Goal: Information Seeking & Learning: Learn about a topic

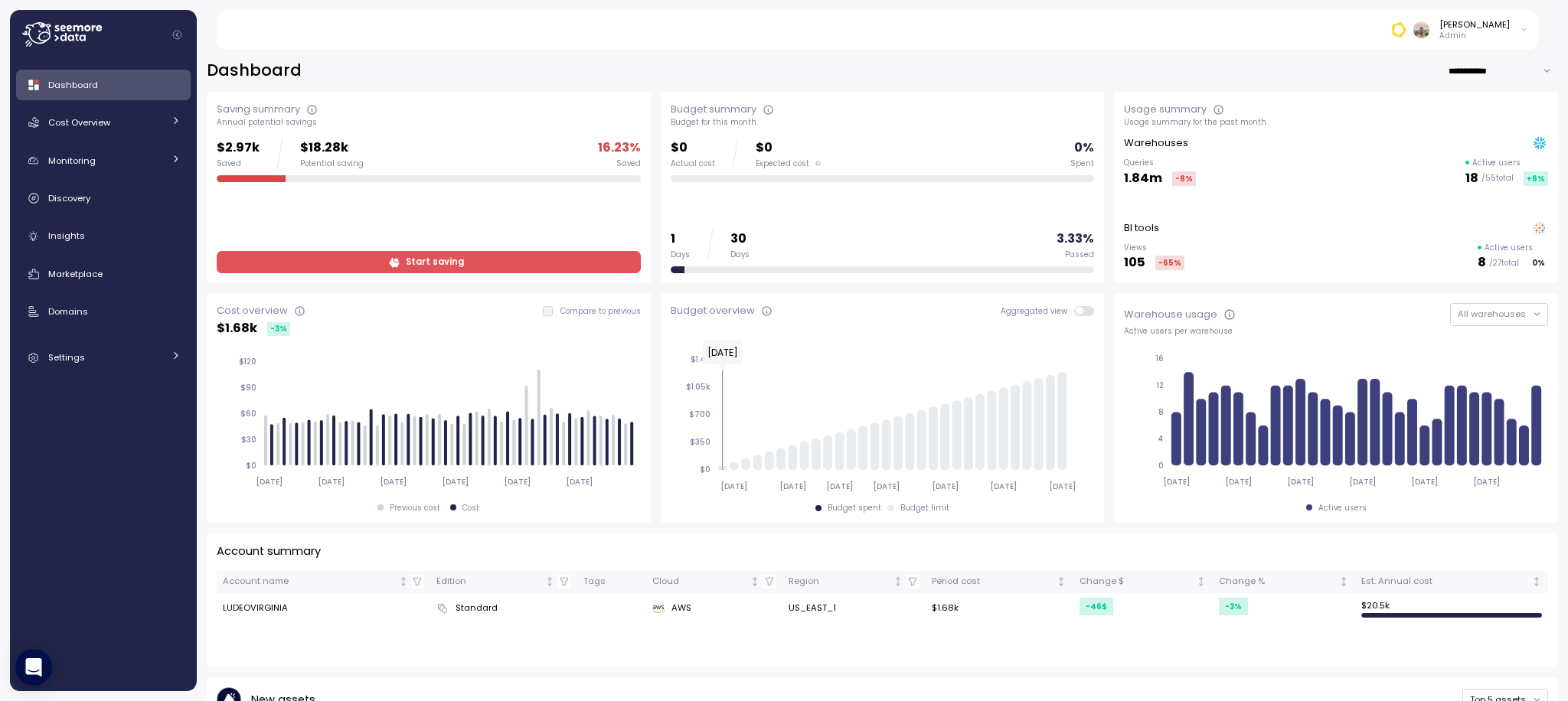
click at [1492, 75] on input "**********" at bounding box center [1503, 71] width 110 height 22
click at [1459, 102] on span "Last 7 days" at bounding box center [1469, 102] width 49 height 14
type input "**********"
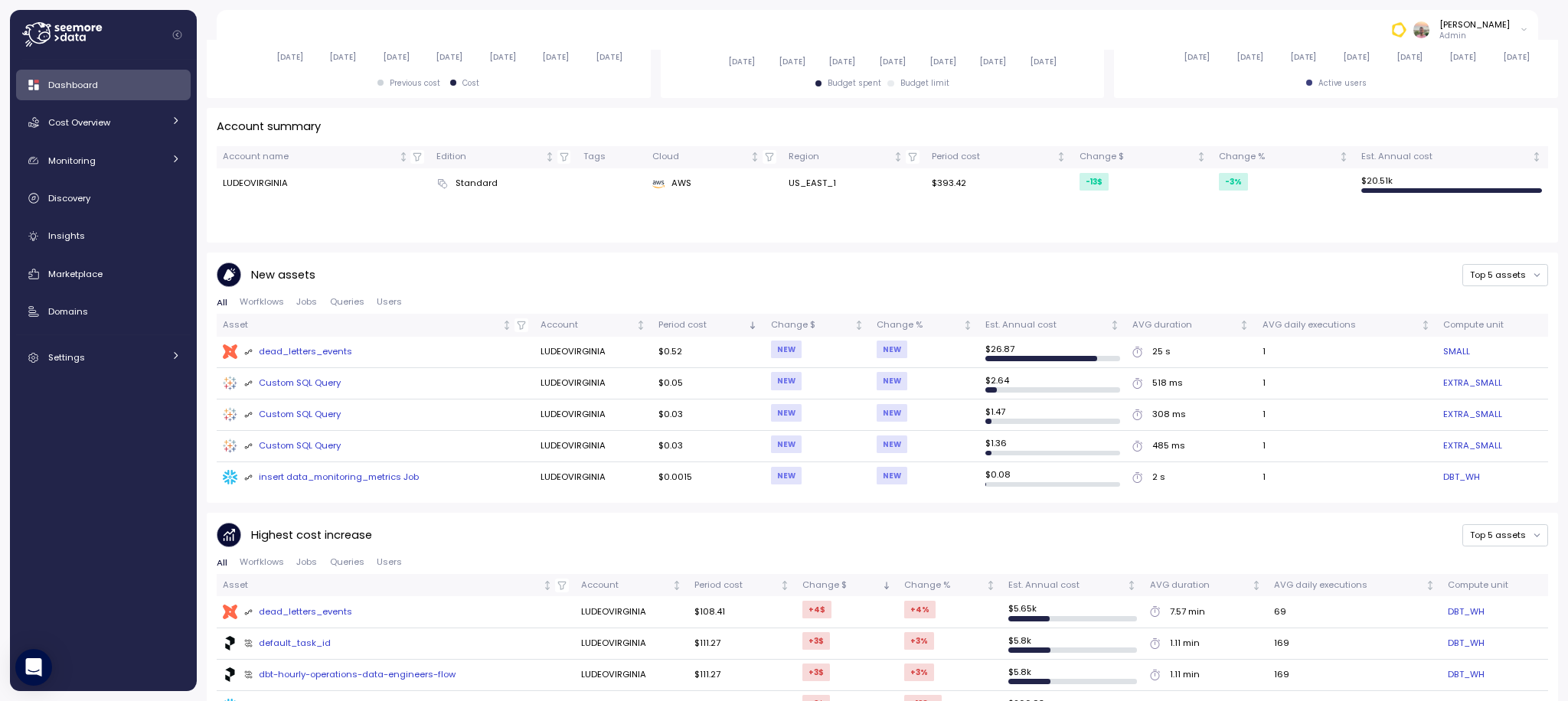
scroll to position [757, 0]
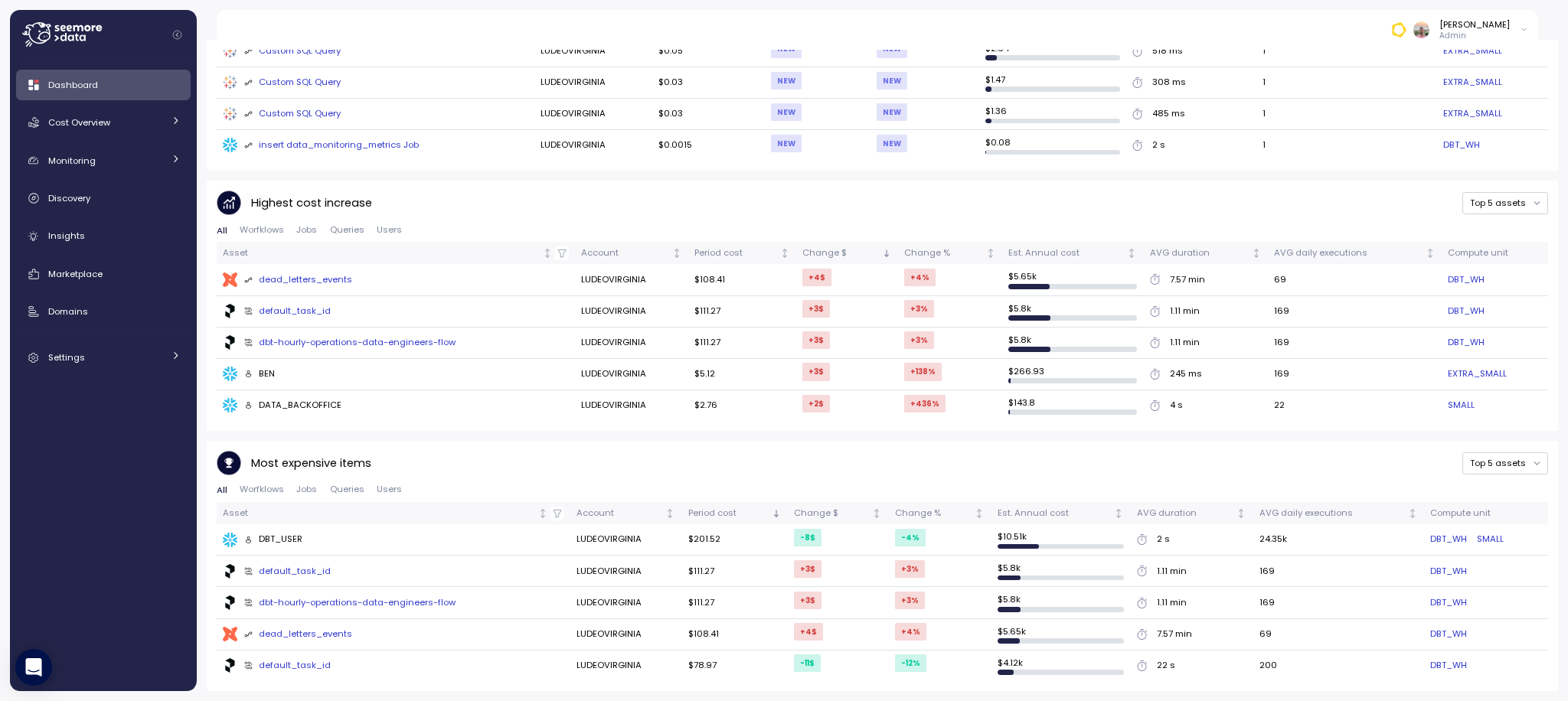
click at [1171, 636] on div "7.57 min" at bounding box center [1174, 635] width 35 height 14
click at [1291, 636] on td "69" at bounding box center [1339, 635] width 171 height 32
click at [95, 190] on div "Discovery" at bounding box center [115, 198] width 132 height 15
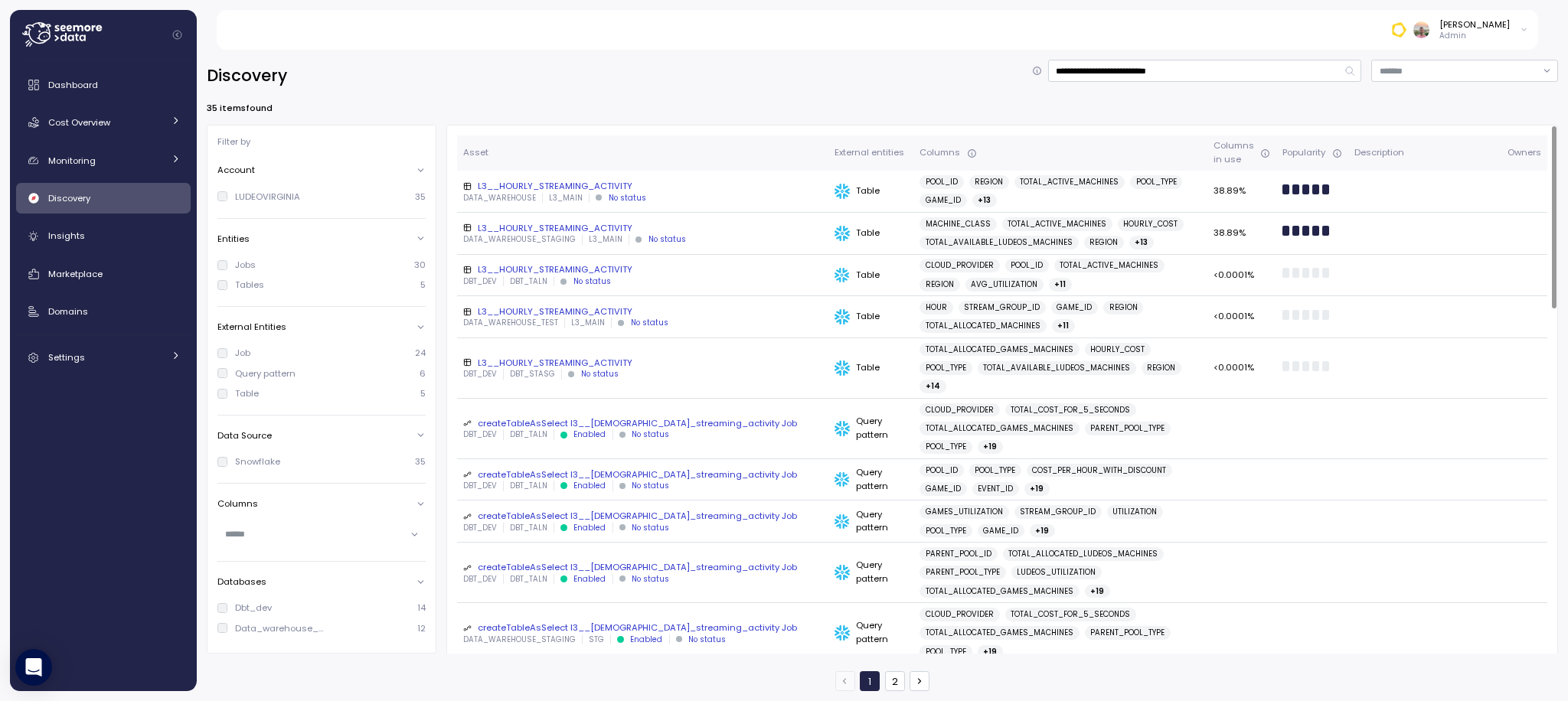
click at [607, 183] on div "L3__HOURLY_STREAMING_ACTIVITY" at bounding box center [642, 186] width 359 height 12
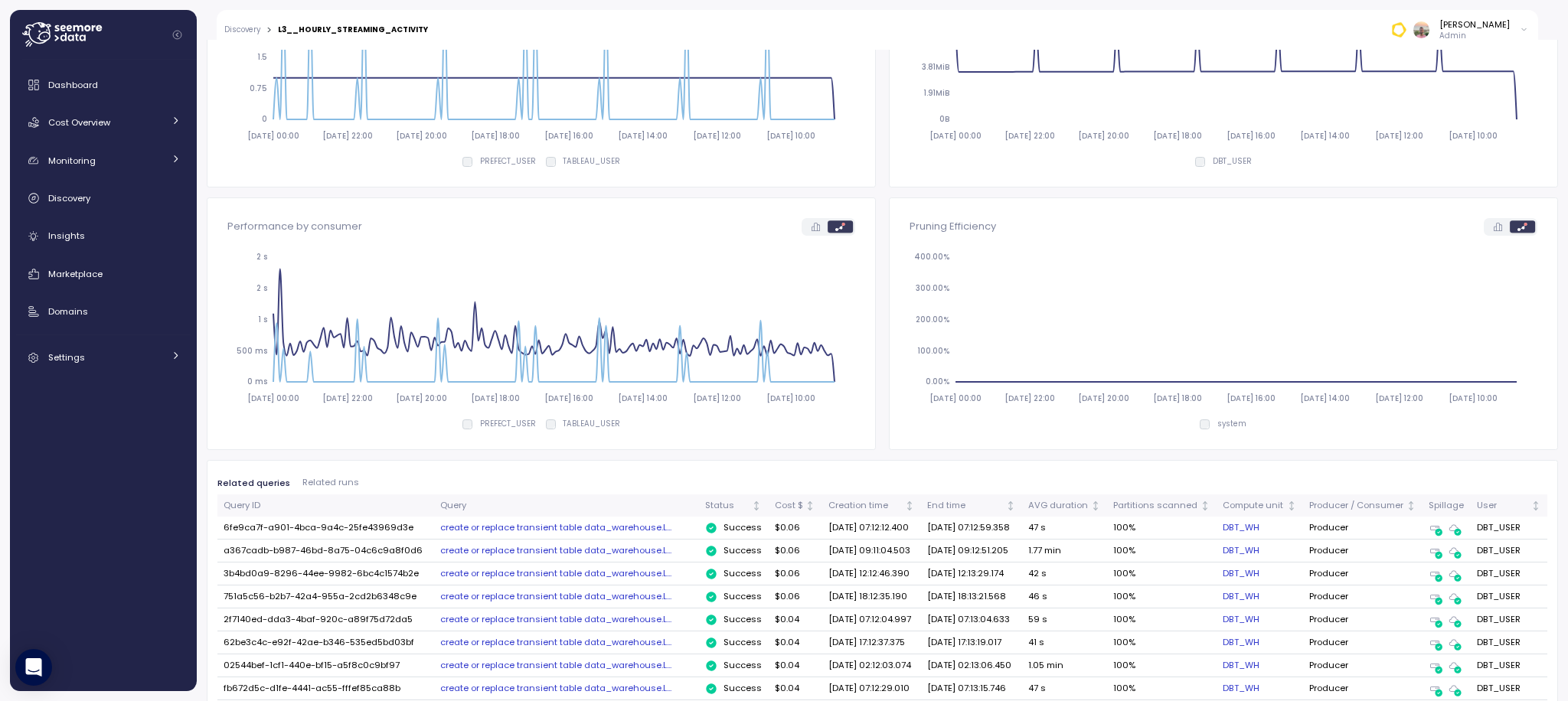
scroll to position [761, 0]
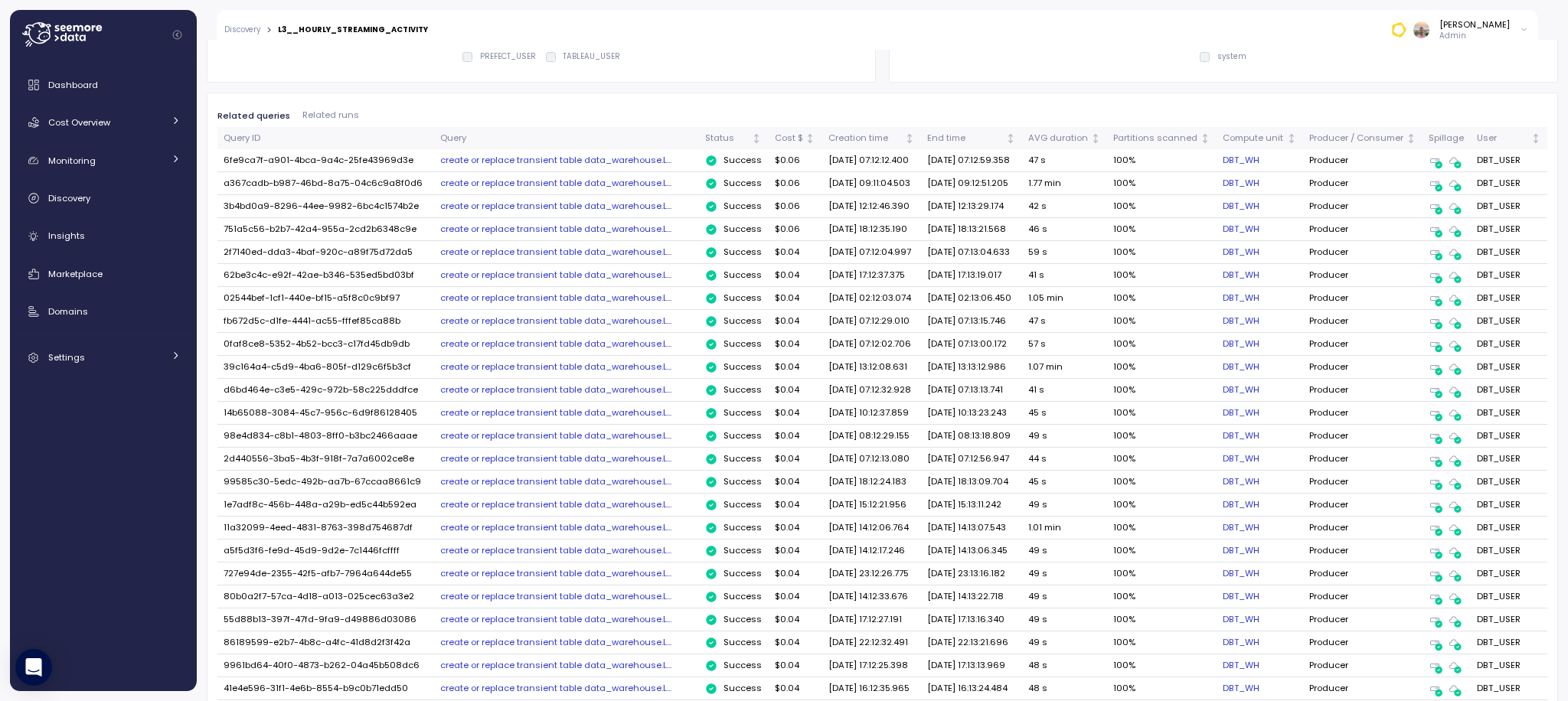
click at [526, 327] on div "create or replace transient table data_warehouse.L..." at bounding box center [566, 321] width 252 height 12
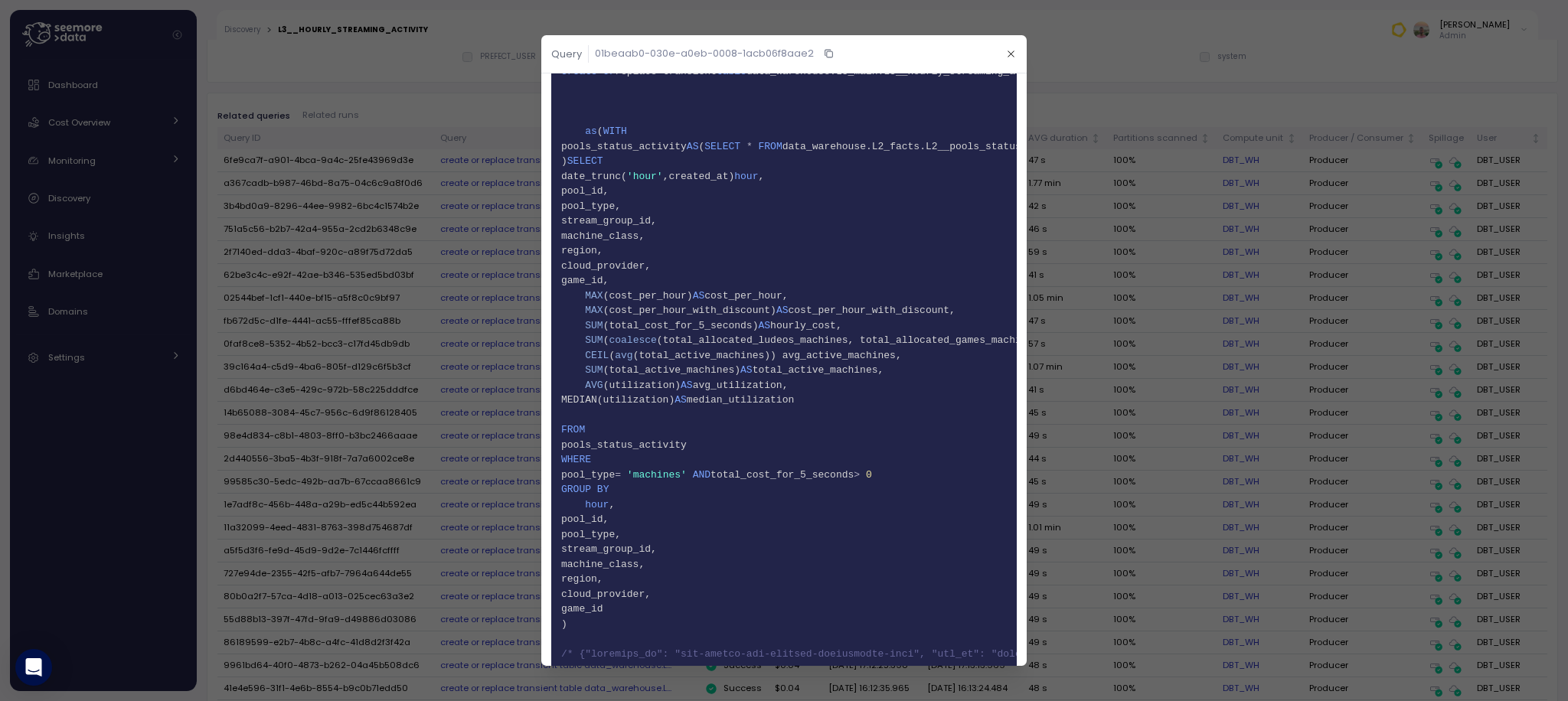
scroll to position [0, 0]
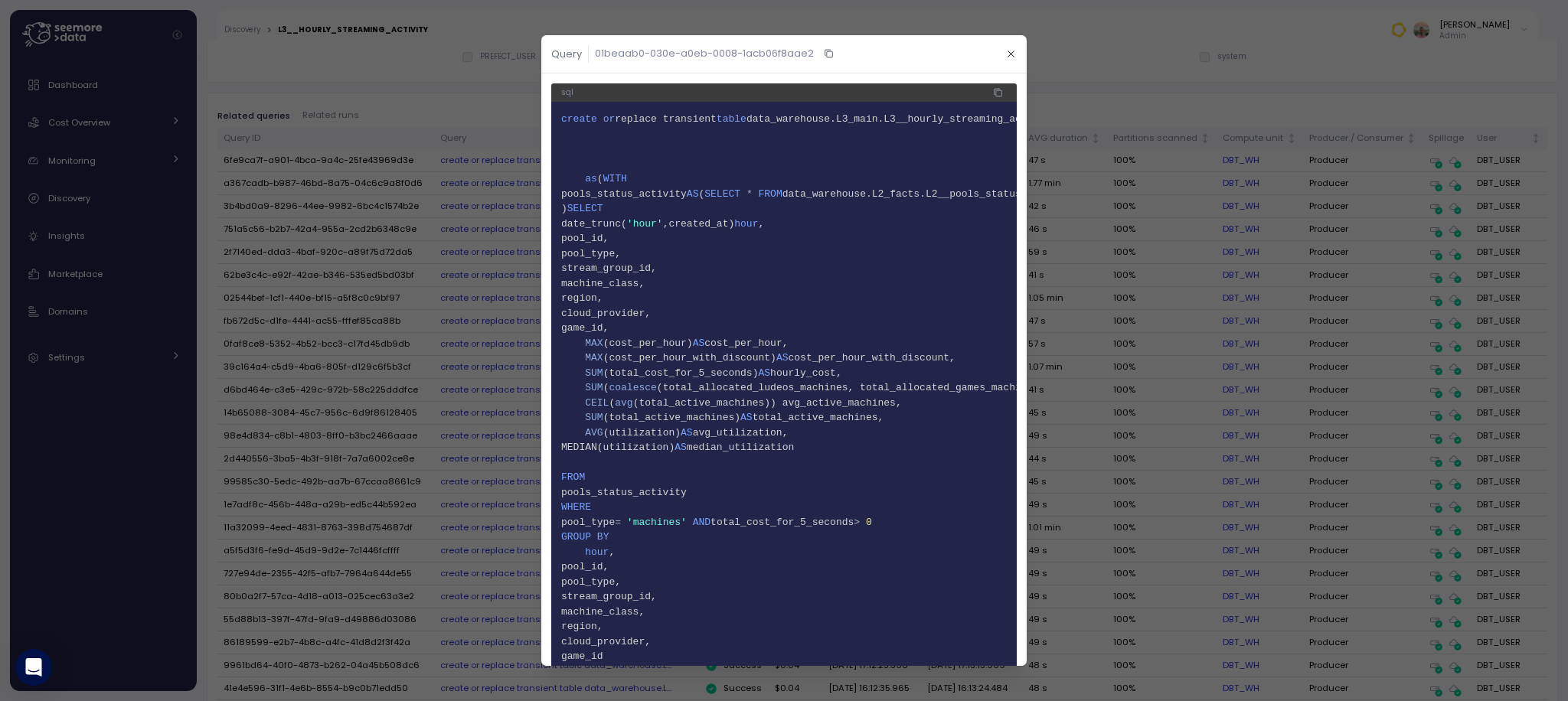
click at [871, 203] on span "7 ) SELECT" at bounding box center [784, 208] width 446 height 15
drag, startPoint x: 864, startPoint y: 198, endPoint x: 1007, endPoint y: 198, distance: 143.0
click at [1117, 700] on div "Query 01beaab0-030e-a0eb-0008-1acb06f8aae2 sql 1 create or replace transient ta…" at bounding box center [784, 701] width 1568 height 0
click at [939, 192] on span "data_warehouse.L2_facts.L2__pools_status_activity" at bounding box center [928, 193] width 292 height 11
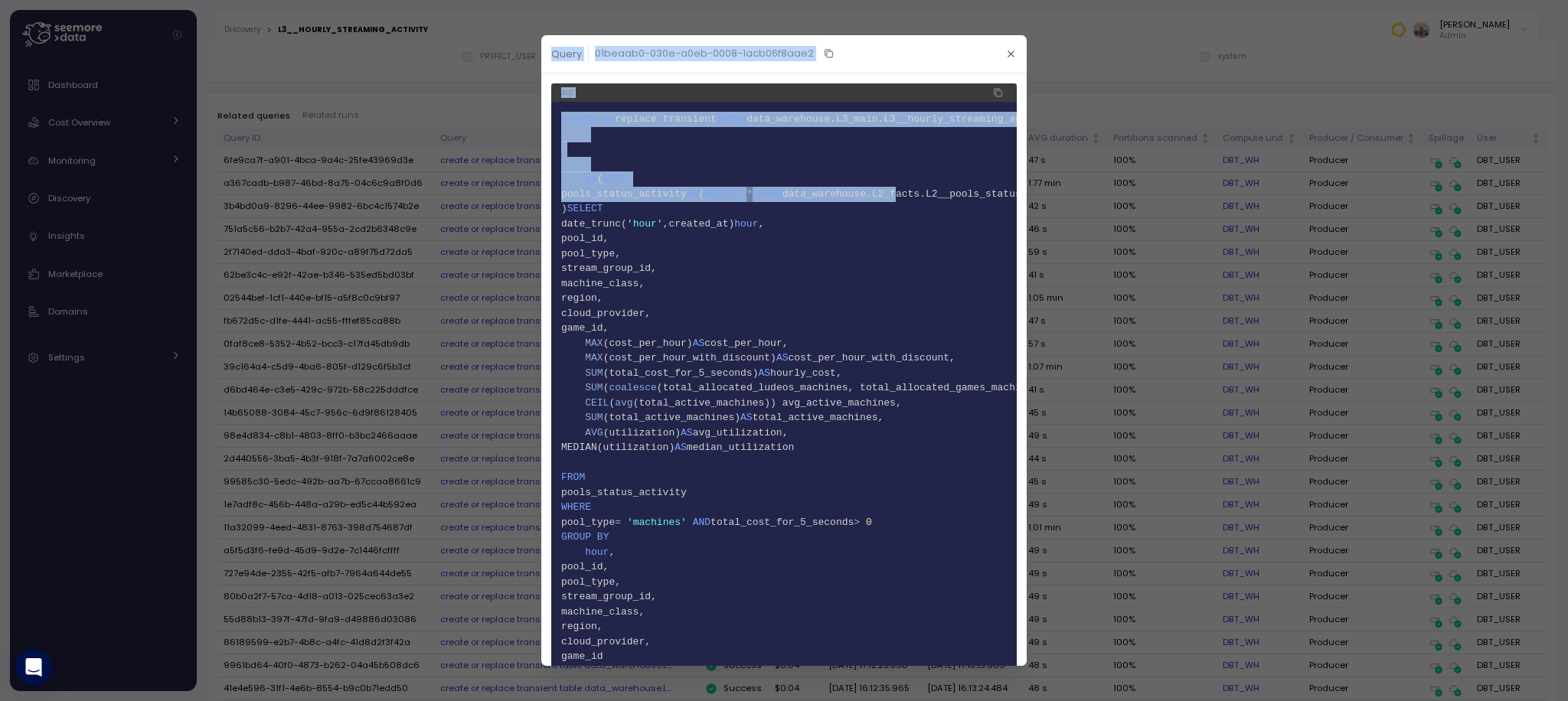
drag, startPoint x: 930, startPoint y: 190, endPoint x: 784, endPoint y: 188, distance: 146.0
click at [298, 700] on div "Query 01beaab0-030e-a0eb-0008-1acb06f8aae2 sql 1 create or replace transient ta…" at bounding box center [784, 701] width 1568 height 0
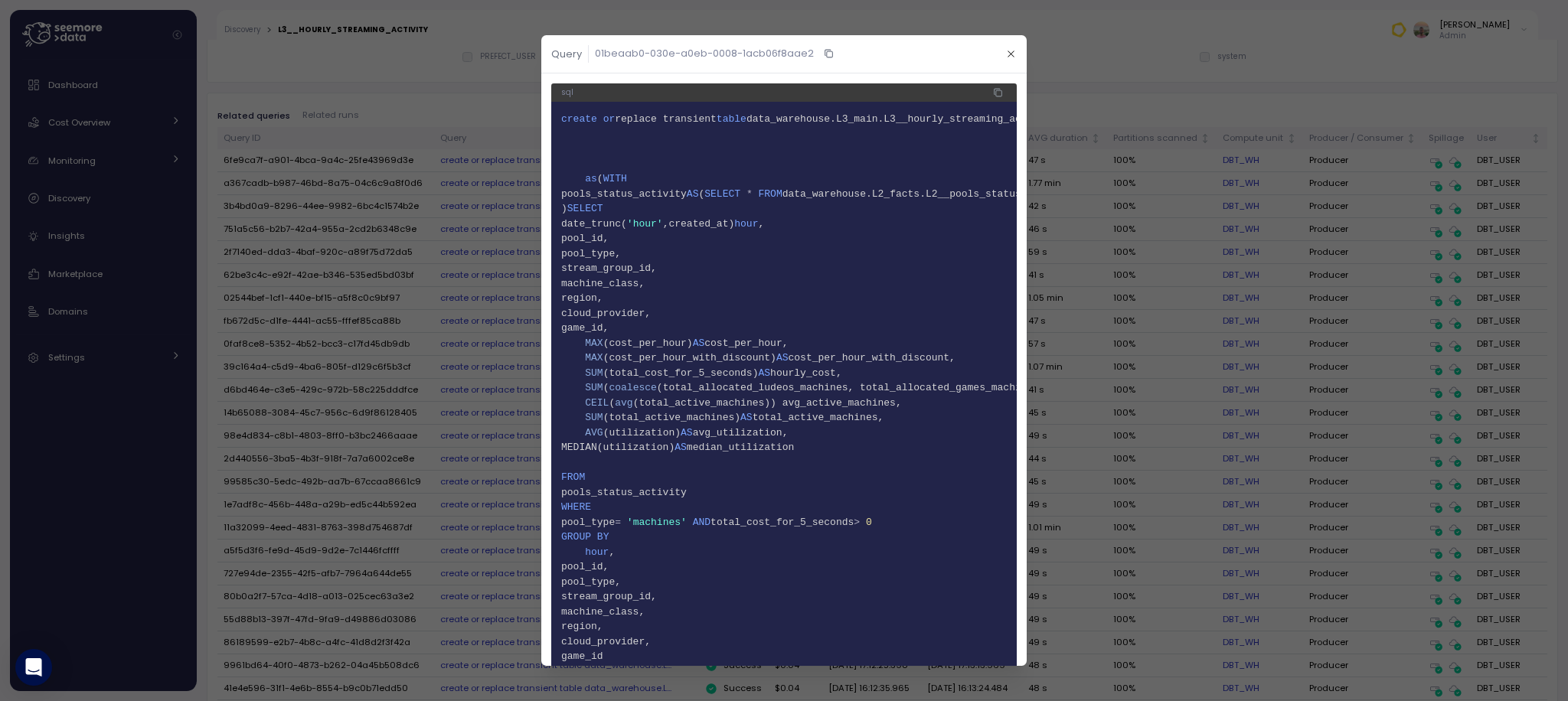
click at [759, 188] on span at bounding box center [755, 193] width 6 height 11
click at [1006, 56] on icon "button" at bounding box center [1010, 54] width 10 height 10
